Goal: Check status: Check status

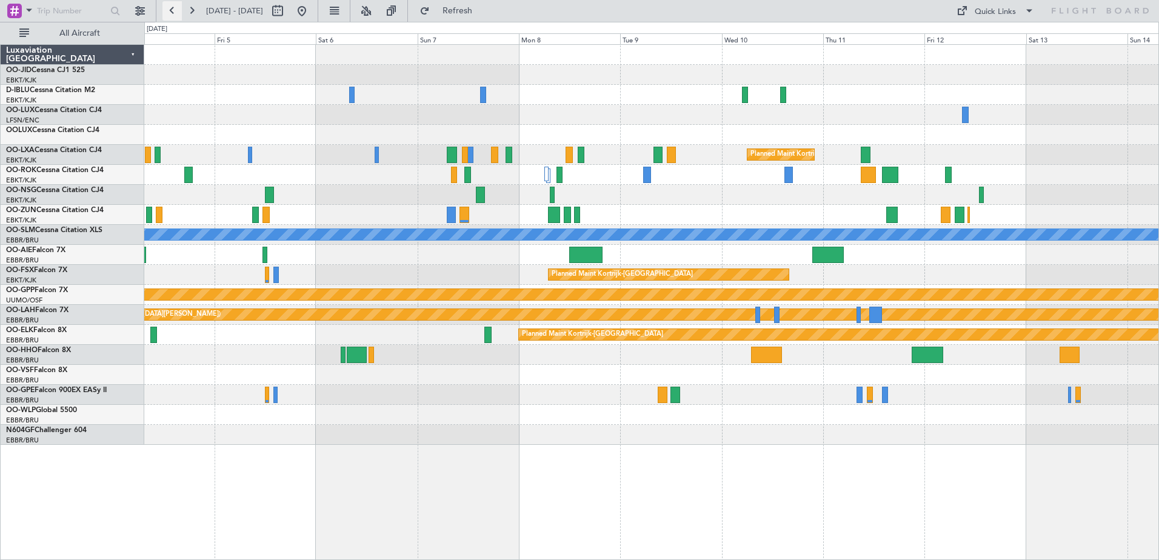
click at [181, 16] on button at bounding box center [171, 10] width 19 height 19
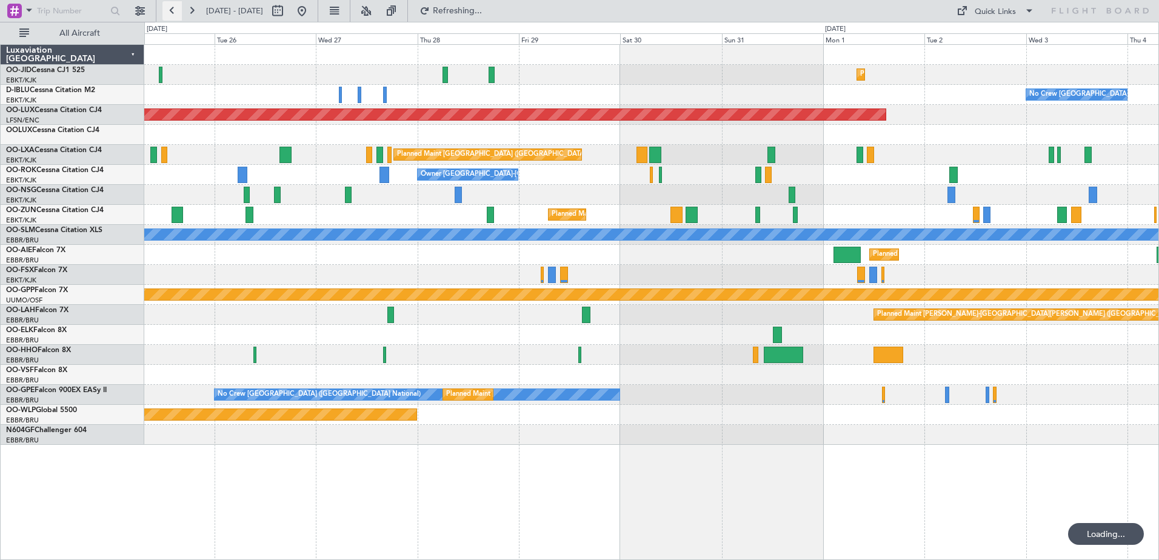
click at [179, 15] on button at bounding box center [171, 10] width 19 height 19
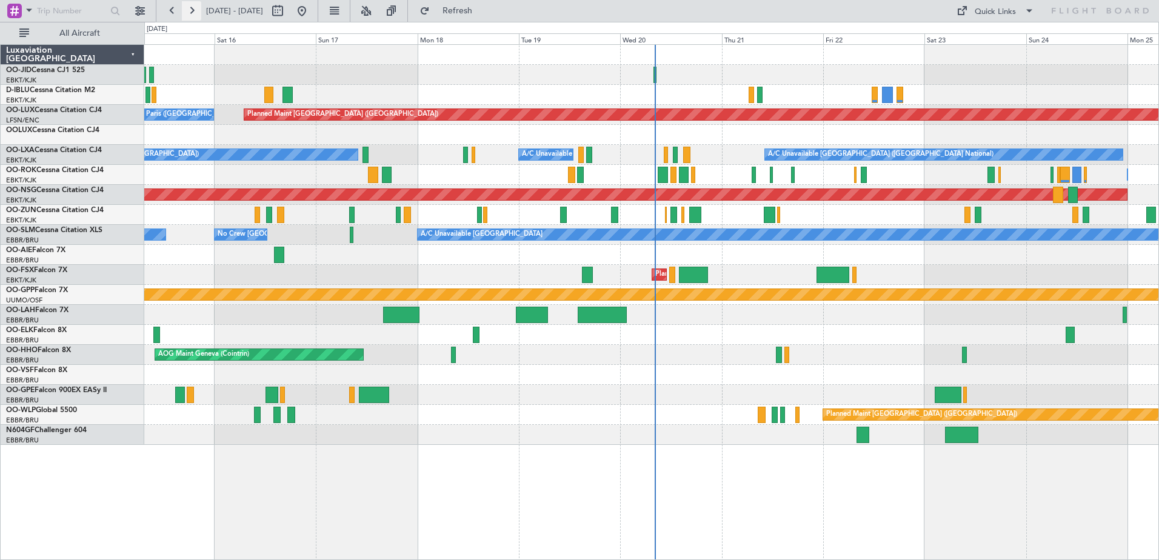
click at [196, 10] on button at bounding box center [191, 10] width 19 height 19
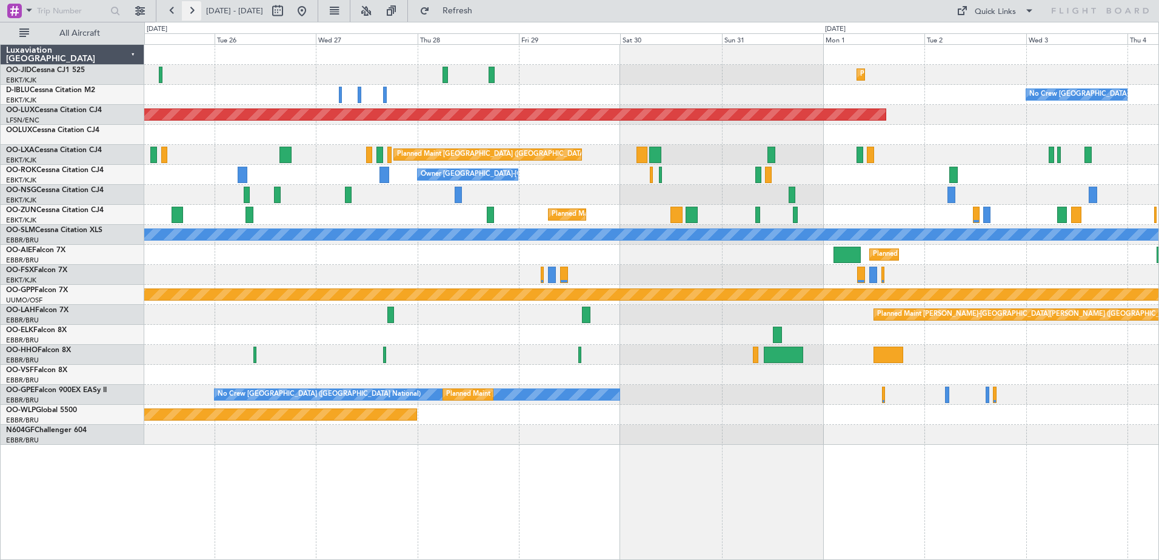
click at [187, 15] on button at bounding box center [191, 10] width 19 height 19
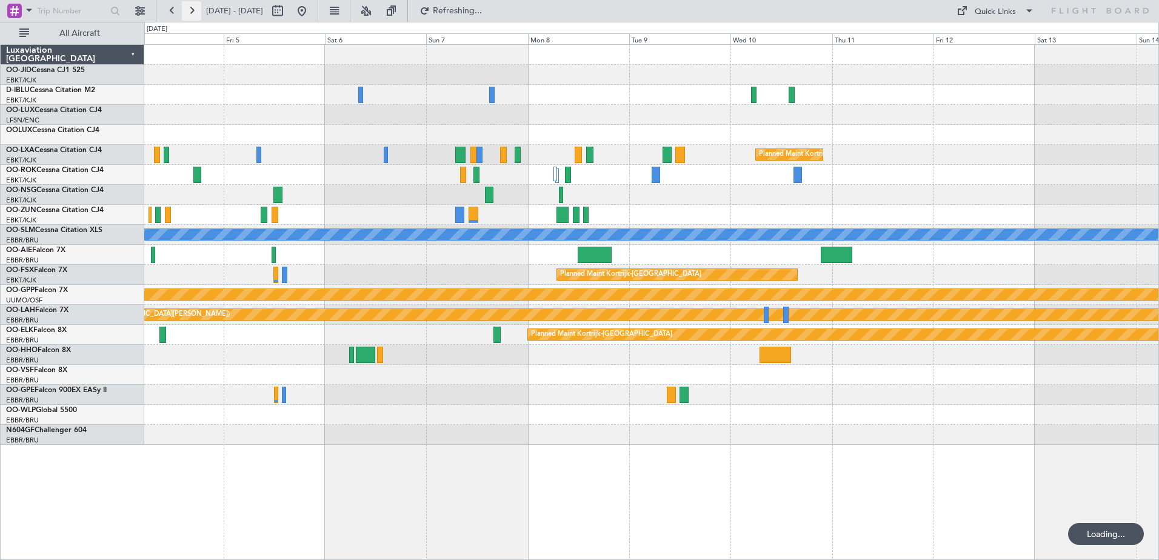
click at [187, 15] on button at bounding box center [191, 10] width 19 height 19
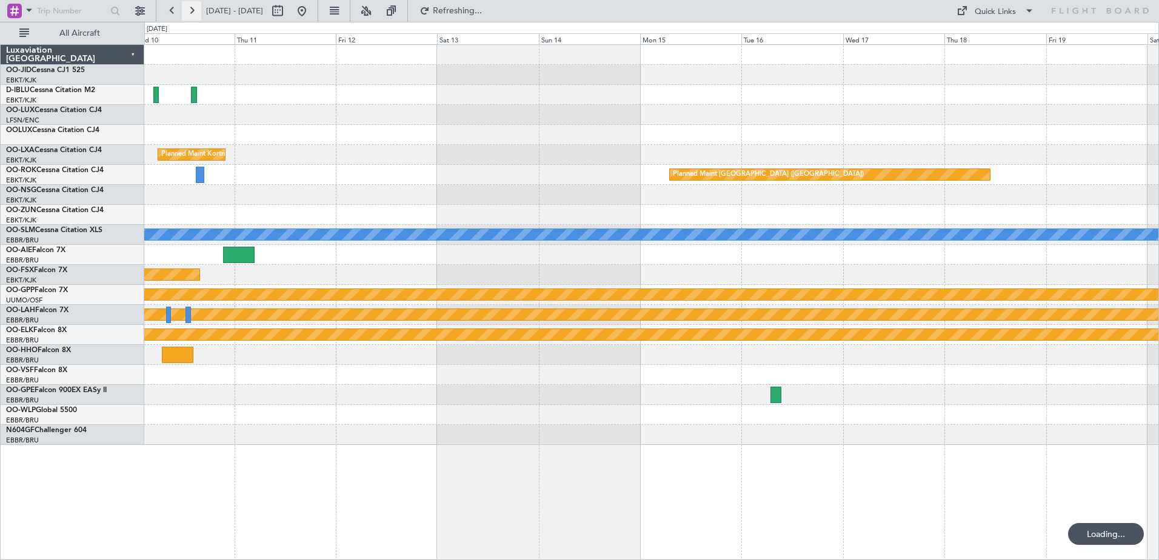
click at [187, 15] on button at bounding box center [191, 10] width 19 height 19
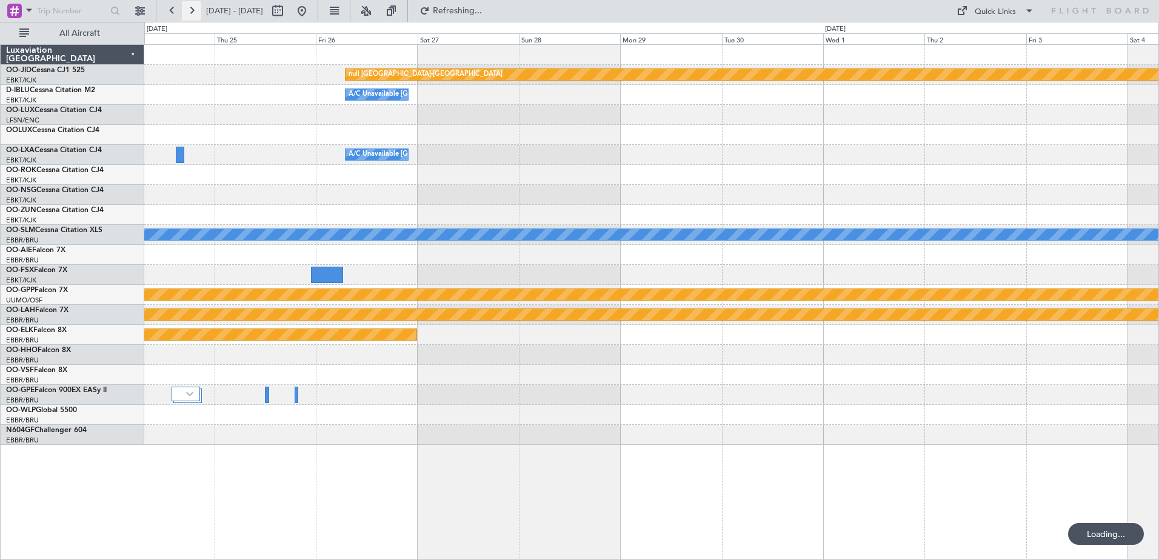
click at [187, 15] on button at bounding box center [191, 10] width 19 height 19
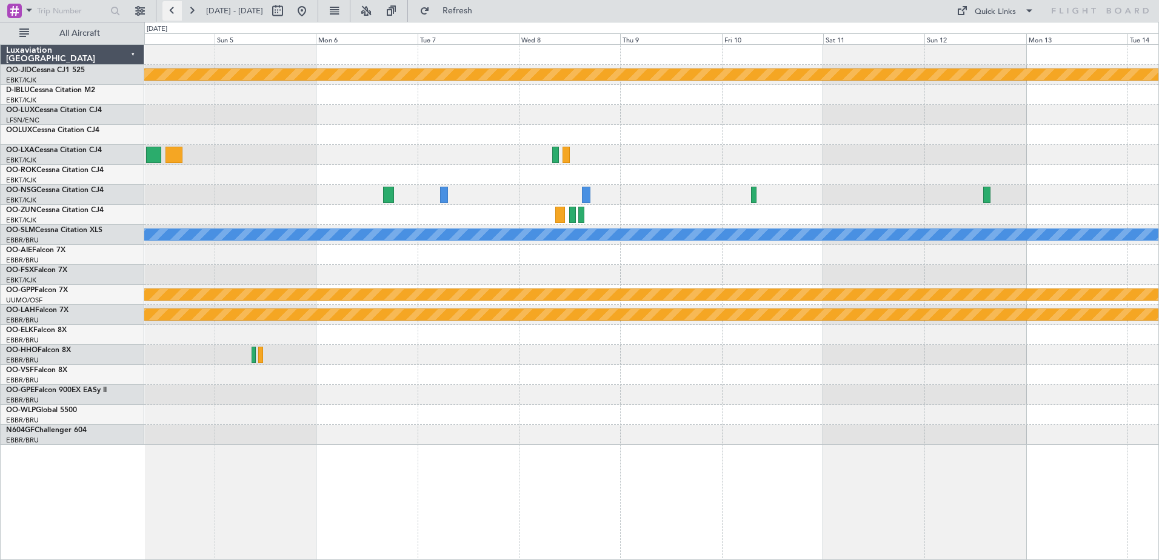
click at [170, 8] on button at bounding box center [171, 10] width 19 height 19
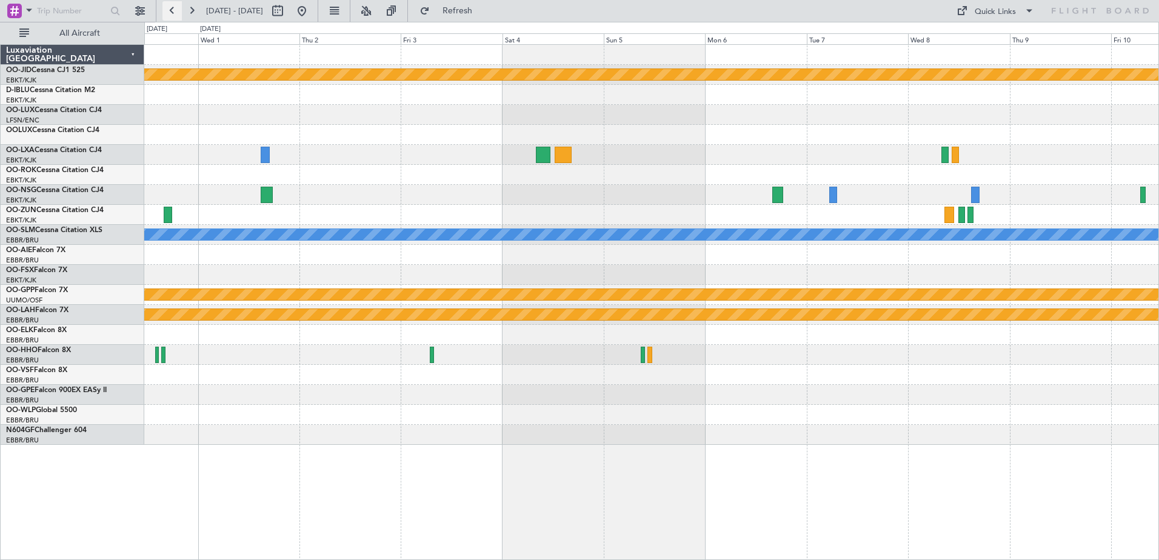
click at [170, 8] on button at bounding box center [171, 10] width 19 height 19
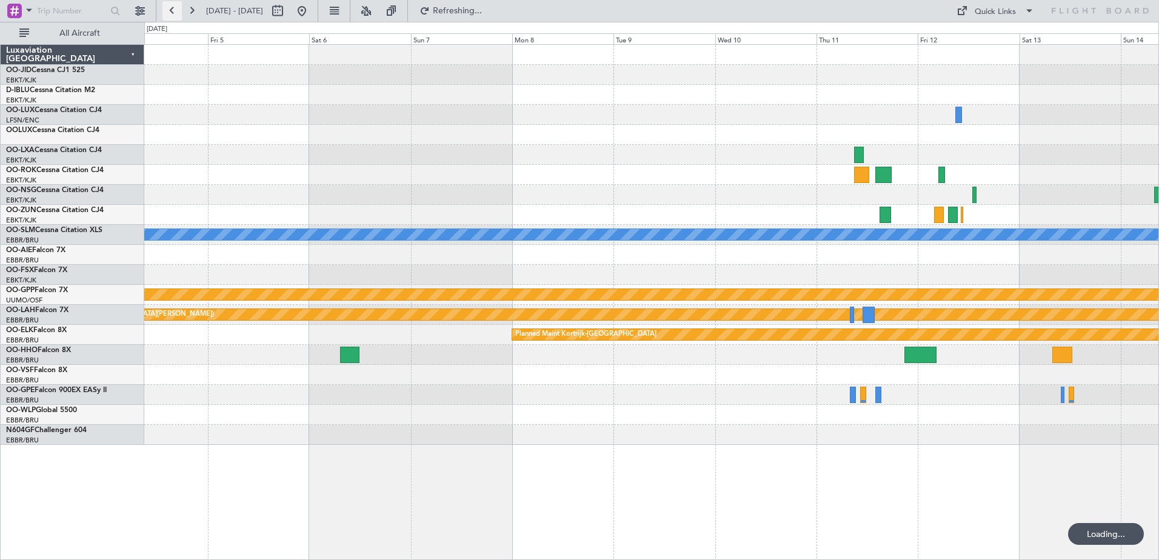
click at [170, 8] on button at bounding box center [171, 10] width 19 height 19
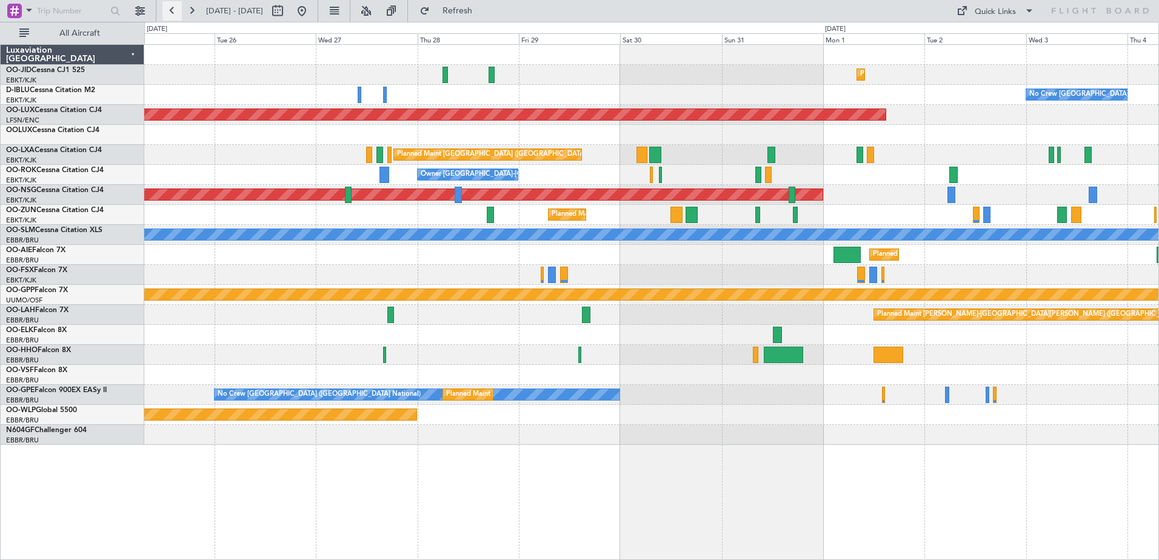
click at [170, 8] on button at bounding box center [171, 10] width 19 height 19
